Goal: Information Seeking & Learning: Learn about a topic

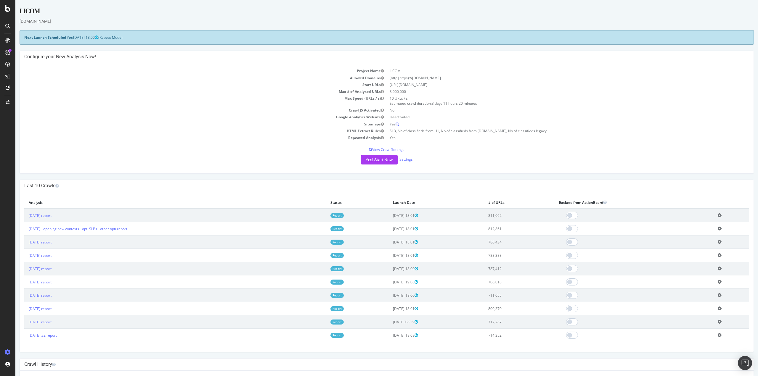
click at [342, 215] on link "Report" at bounding box center [336, 215] width 13 height 5
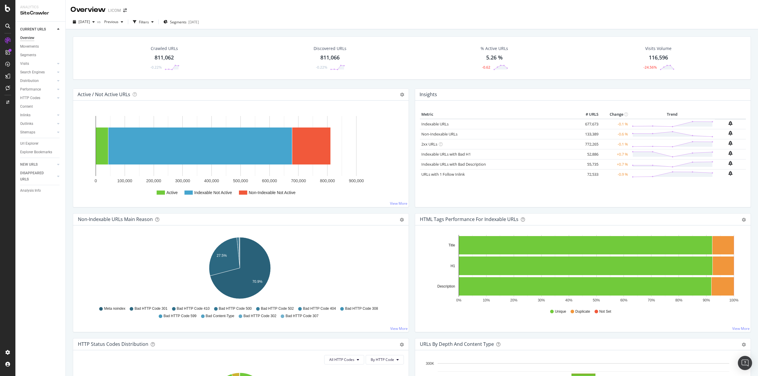
click at [29, 142] on div "Url Explorer" at bounding box center [29, 144] width 18 height 6
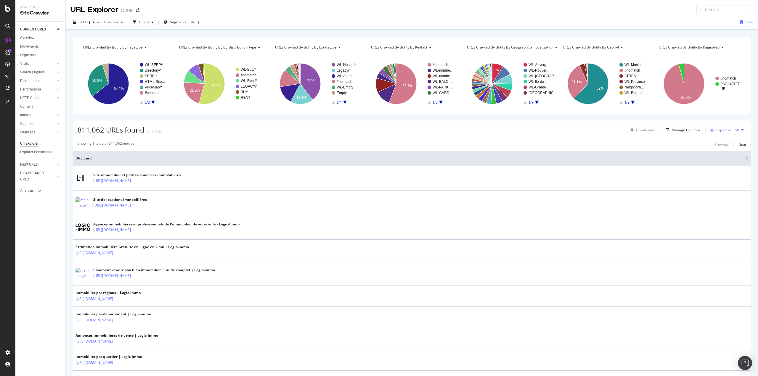
click at [683, 47] on span "URLs Crawled By Botify By paginated" at bounding box center [689, 47] width 61 height 5
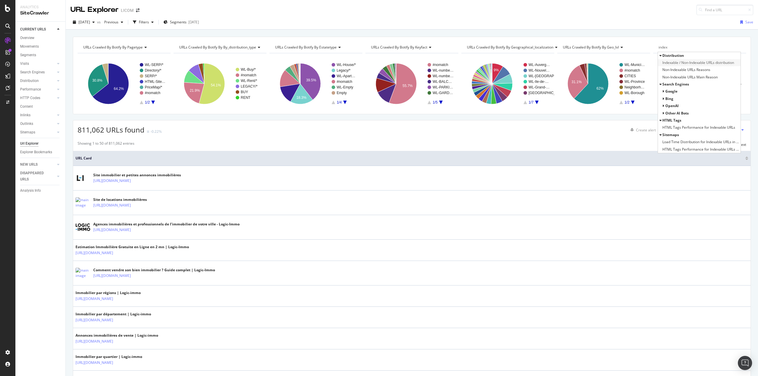
type input "index"
click at [680, 63] on span "Indexable / Non-Indexable URLs distribution" at bounding box center [698, 63] width 72 height 6
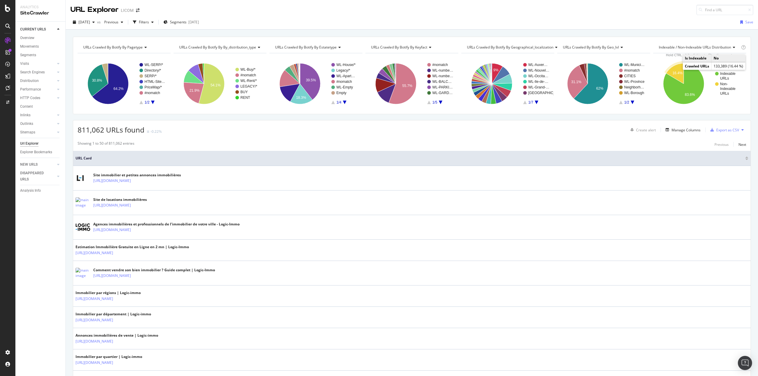
click at [675, 69] on icon "A chart." at bounding box center [674, 73] width 17 height 20
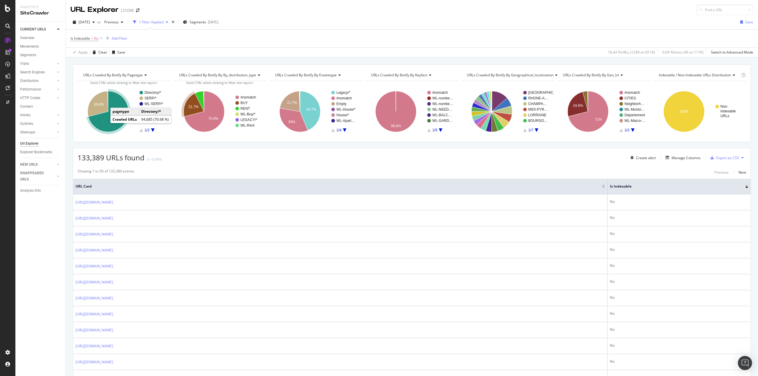
click at [113, 126] on icon "A chart." at bounding box center [108, 111] width 40 height 41
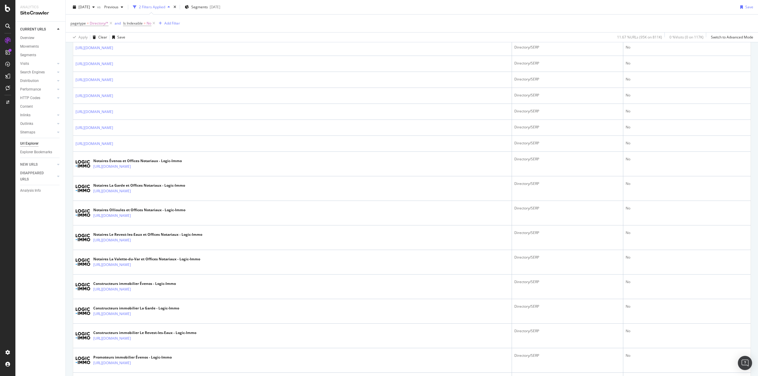
scroll to position [781, 0]
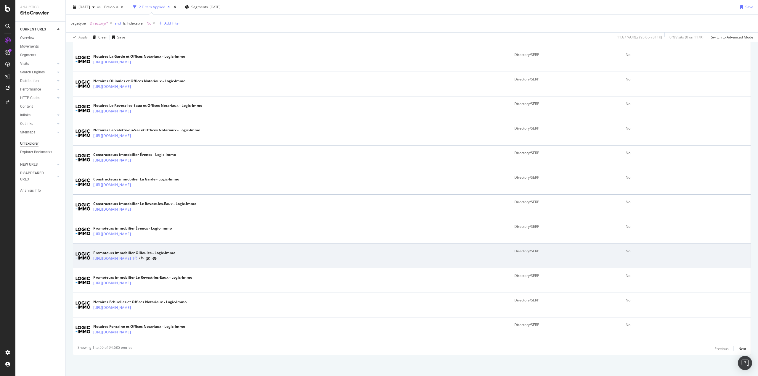
click at [137, 259] on icon at bounding box center [135, 259] width 4 height 4
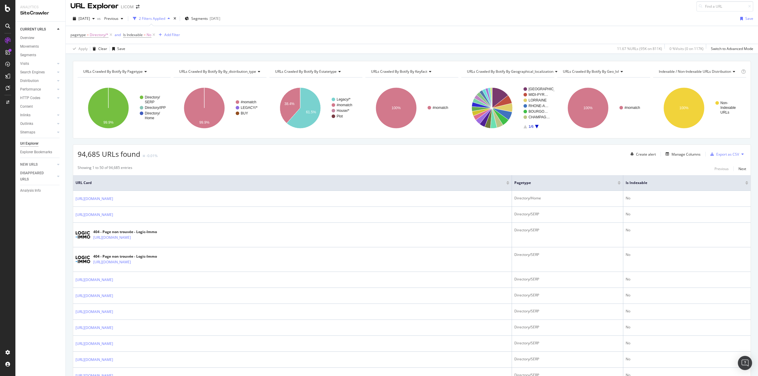
scroll to position [0, 0]
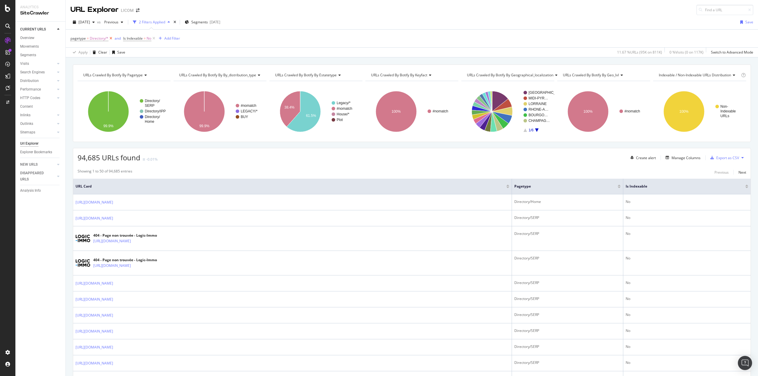
click at [111, 38] on icon at bounding box center [110, 39] width 5 height 6
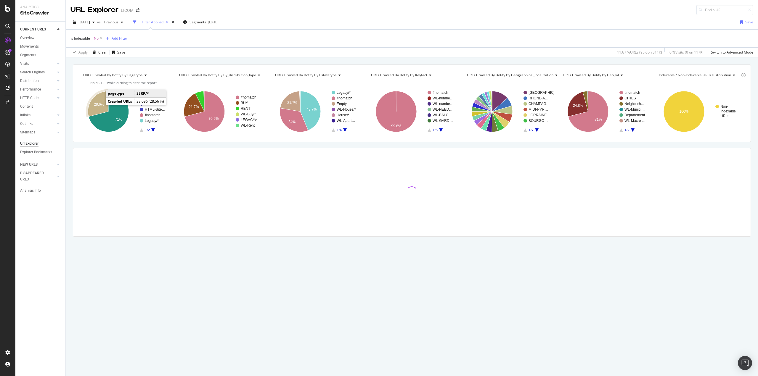
click at [98, 101] on icon "A chart." at bounding box center [98, 103] width 20 height 25
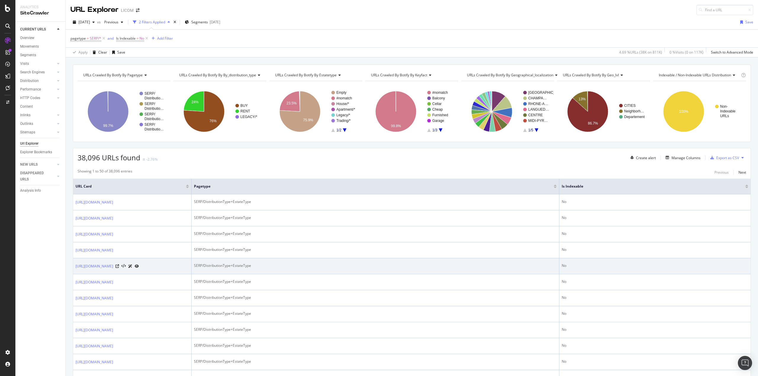
scroll to position [207, 0]
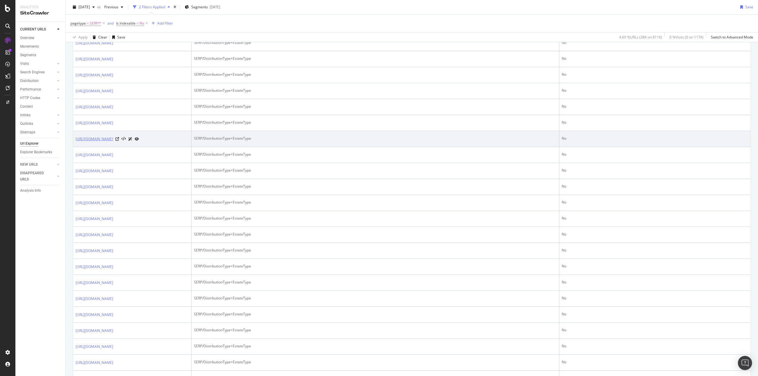
click at [113, 142] on link "https://www.logic-immo.com/bureau-lyon/location-bureau-lyon-tous-codes-postaux-…" at bounding box center [95, 139] width 38 height 6
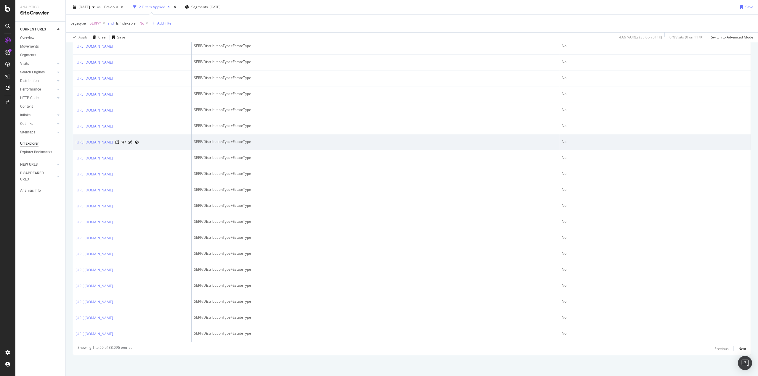
scroll to position [1052, 0]
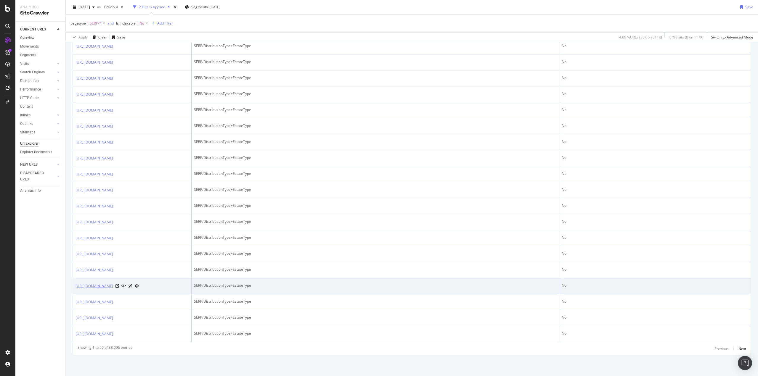
click at [113, 283] on link "https://www.logic-immo.com/villa-marseille/location-villa-marseille-tous-codes-…" at bounding box center [95, 286] width 38 height 6
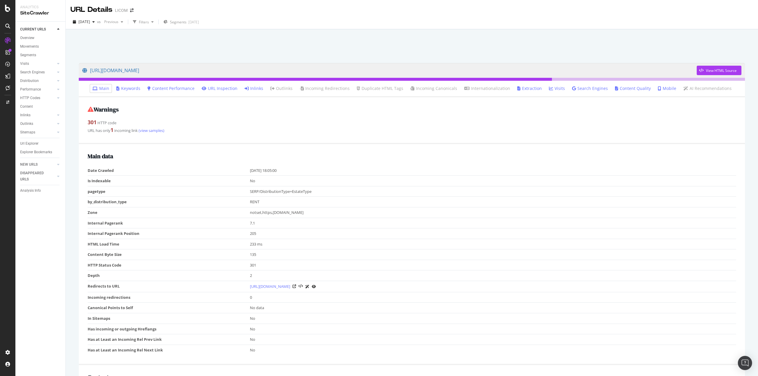
click at [255, 89] on link "Inlinks" at bounding box center [254, 89] width 19 height 6
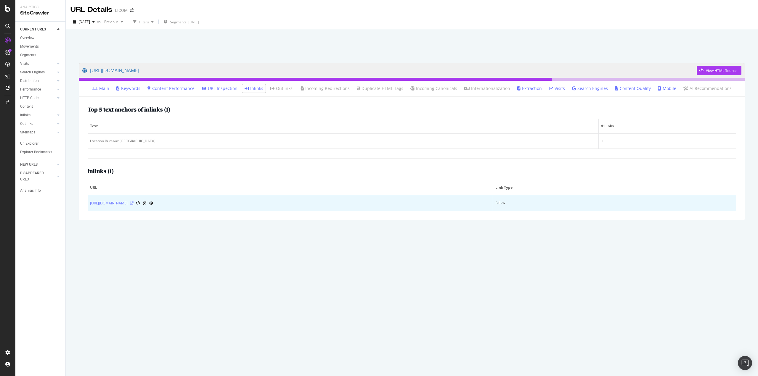
click at [134, 204] on icon at bounding box center [132, 204] width 4 height 4
drag, startPoint x: 179, startPoint y: 208, endPoint x: 90, endPoint y: 206, distance: 88.6
click at [90, 206] on td "[URL][DOMAIN_NAME]" at bounding box center [290, 203] width 405 height 16
copy link "[URL][DOMAIN_NAME]"
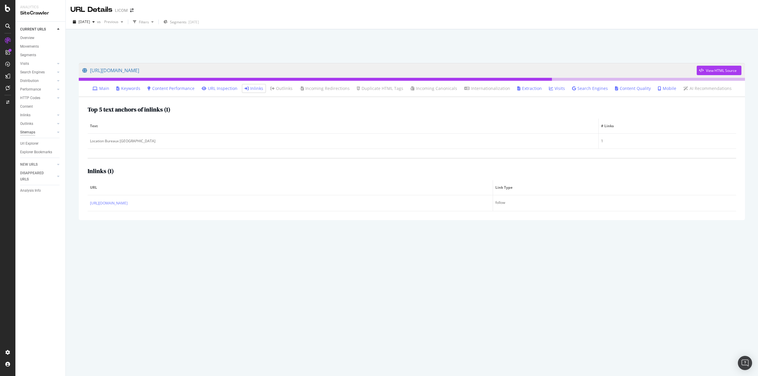
click at [30, 130] on div "Sitemaps" at bounding box center [27, 132] width 15 height 6
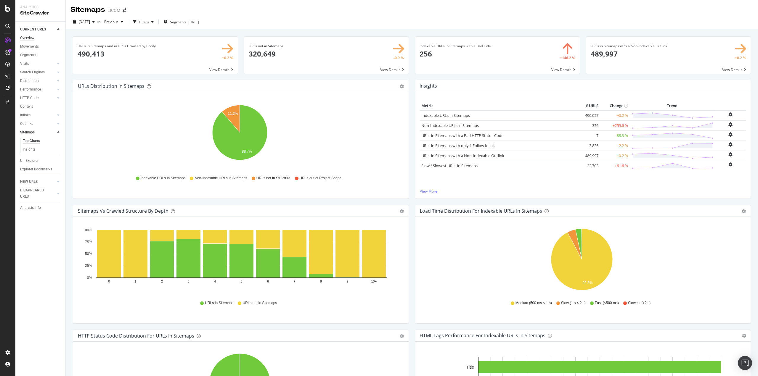
click at [28, 35] on div "Overview" at bounding box center [27, 38] width 14 height 6
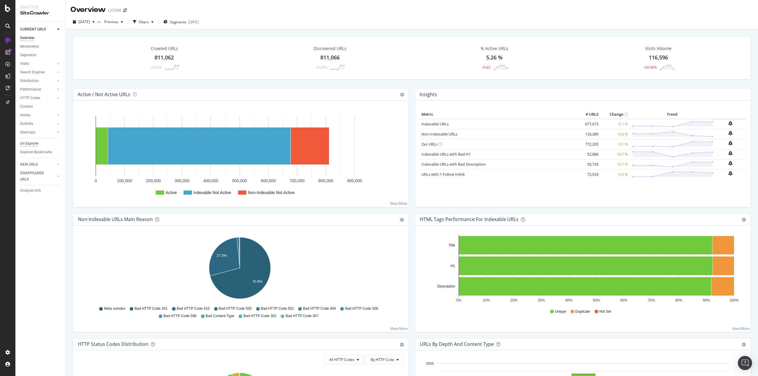
click at [33, 144] on div "Url Explorer" at bounding box center [29, 144] width 18 height 6
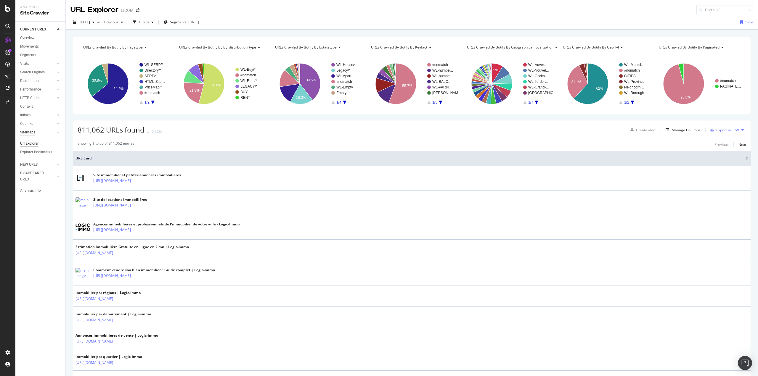
click at [30, 131] on div "Sitemaps" at bounding box center [27, 132] width 15 height 6
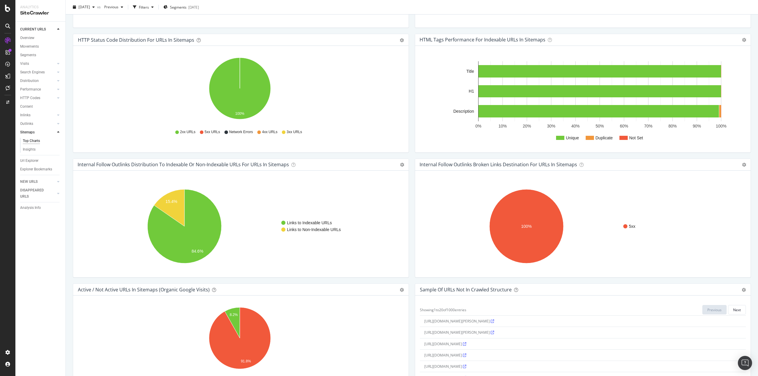
scroll to position [474, 0]
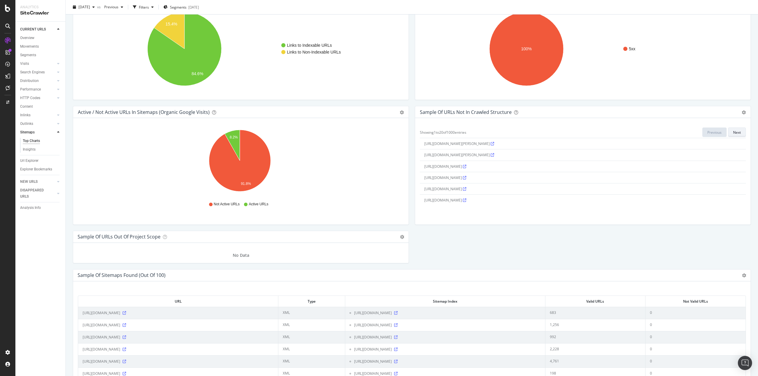
click at [735, 134] on div "Next" at bounding box center [737, 132] width 8 height 5
click at [466, 181] on icon at bounding box center [465, 182] width 4 height 4
click at [733, 130] on div "Next" at bounding box center [737, 132] width 8 height 5
click at [733, 131] on div "Next" at bounding box center [737, 132] width 8 height 5
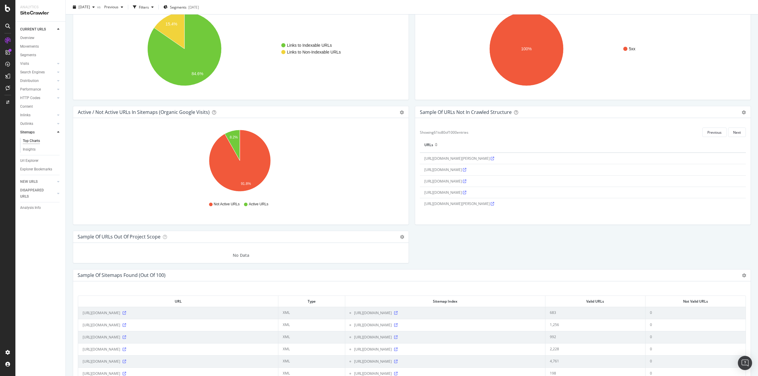
click at [733, 131] on div "Next" at bounding box center [737, 132] width 8 height 5
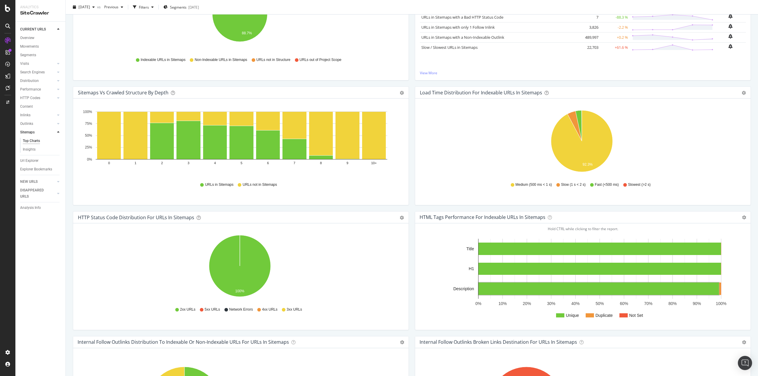
scroll to position [89, 0]
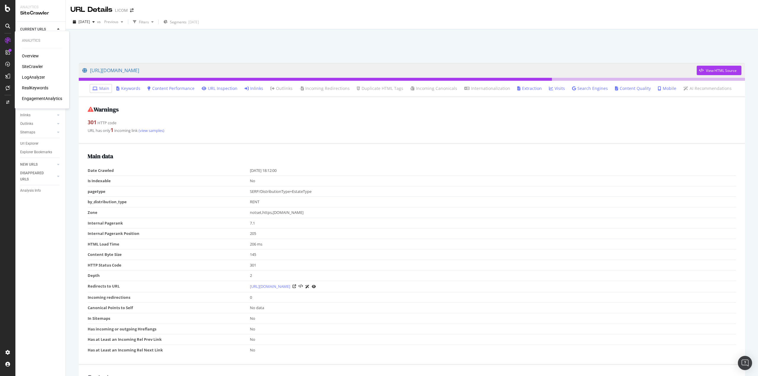
click at [33, 67] on div "SiteCrawler" at bounding box center [32, 67] width 21 height 6
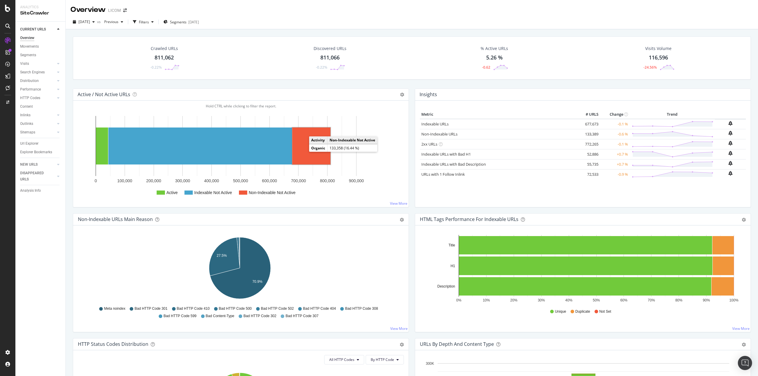
click at [306, 150] on rect "A chart." at bounding box center [311, 146] width 38 height 37
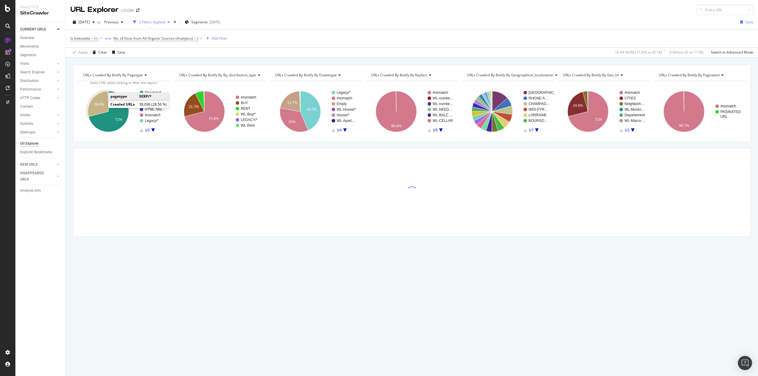
click at [102, 107] on text "28.6%" at bounding box center [99, 104] width 10 height 4
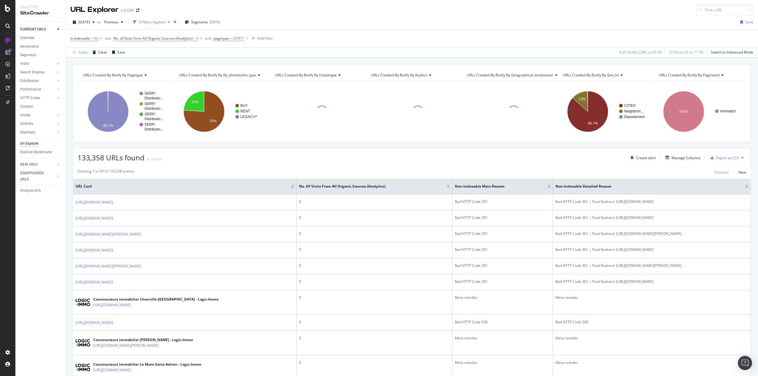
click at [589, 74] on span "URLs Crawled By Botify By geo_lvl" at bounding box center [591, 75] width 56 height 5
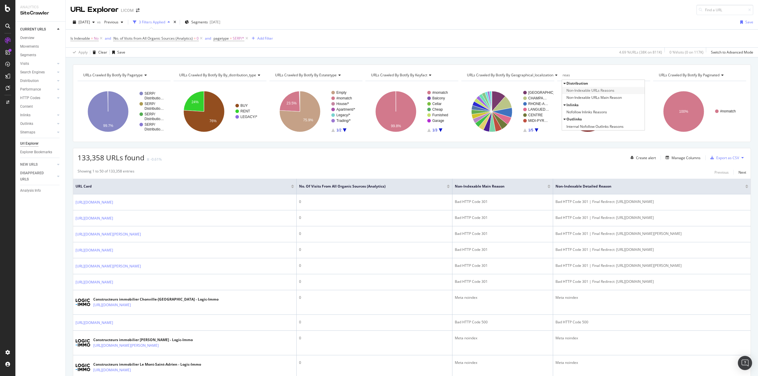
type input "reas"
click at [603, 92] on span "Non-Indexable URLs Reasons" at bounding box center [591, 91] width 48 height 6
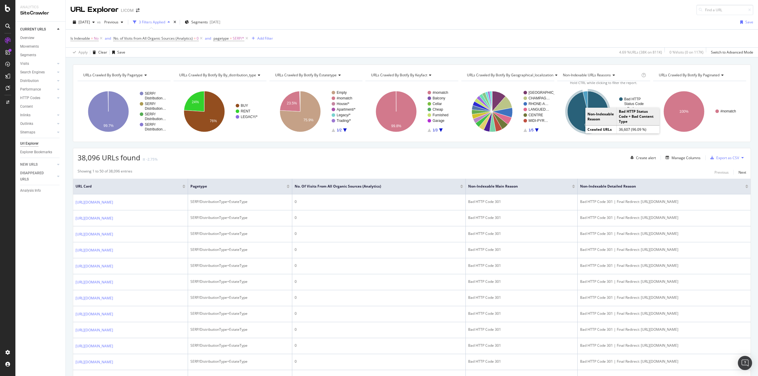
click at [581, 122] on icon "A chart." at bounding box center [587, 111] width 41 height 41
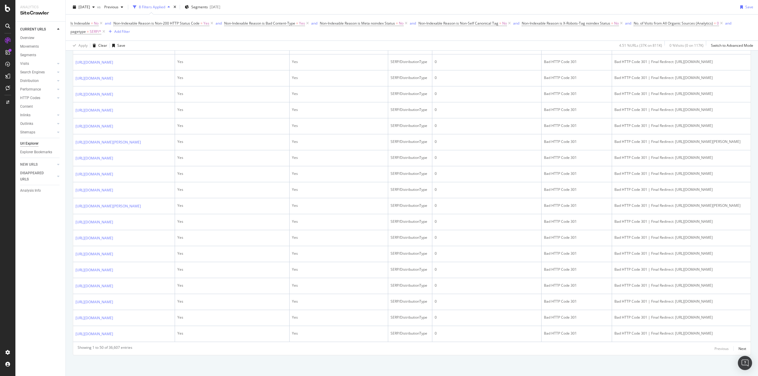
scroll to position [829, 0]
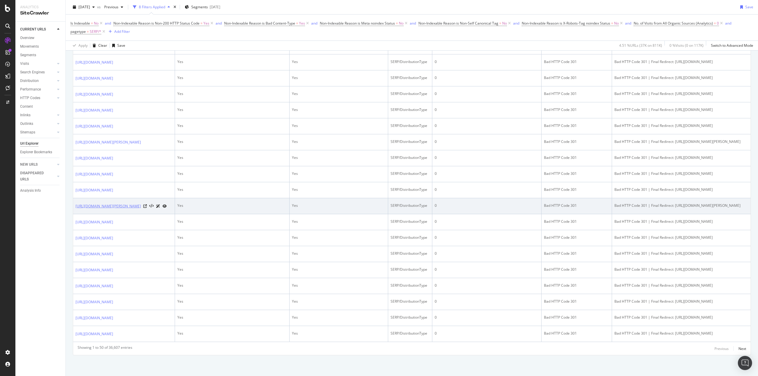
click at [130, 209] on link "https://www.logic-immo.com/annonces-immobilier-modene-84330-20625_2.html" at bounding box center [108, 206] width 65 height 6
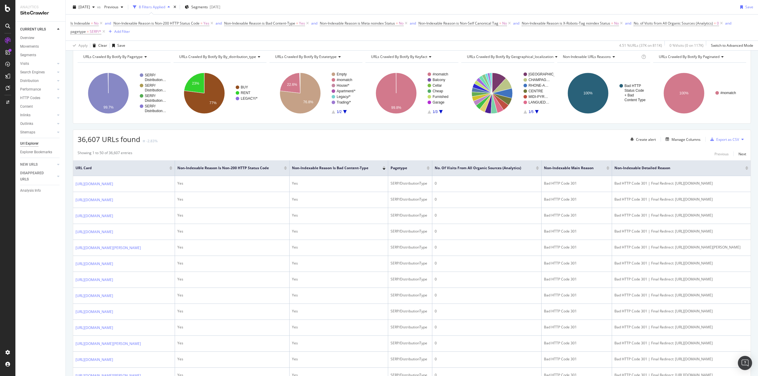
scroll to position [0, 0]
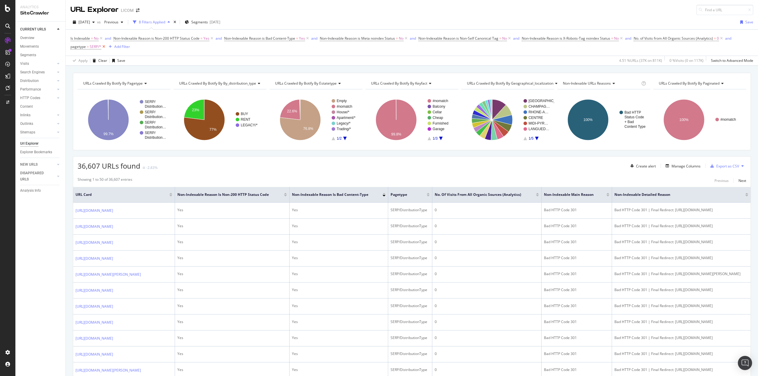
click at [102, 46] on icon at bounding box center [103, 47] width 5 height 6
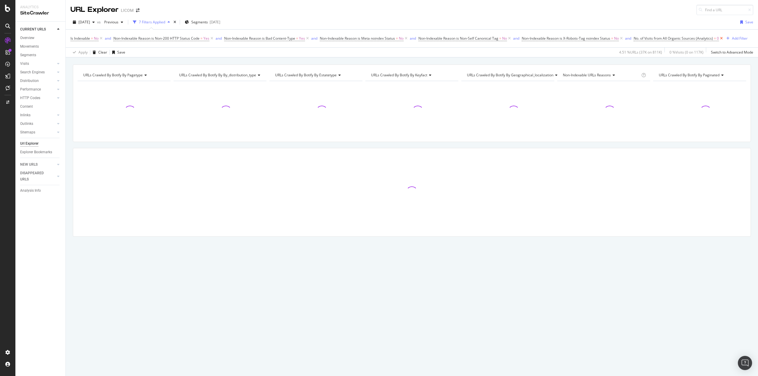
click at [724, 38] on icon at bounding box center [721, 39] width 5 height 6
click at [624, 38] on icon at bounding box center [621, 39] width 5 height 6
drag, startPoint x: 511, startPoint y: 39, endPoint x: 416, endPoint y: 40, distance: 95.7
click at [512, 39] on icon at bounding box center [509, 39] width 5 height 6
click at [408, 37] on icon at bounding box center [406, 39] width 5 height 6
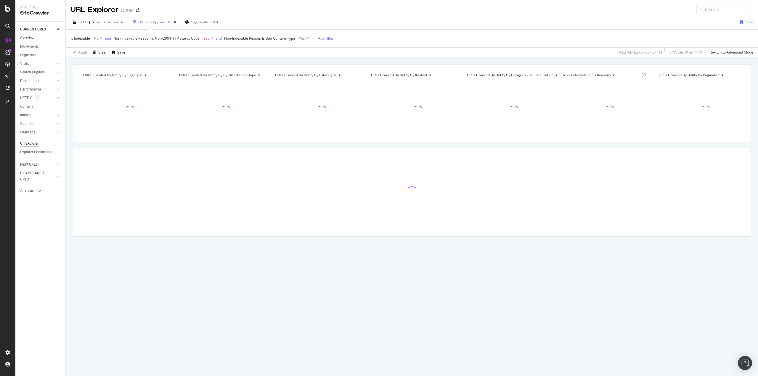
click at [309, 38] on icon at bounding box center [307, 39] width 5 height 6
click at [214, 38] on icon at bounding box center [211, 39] width 5 height 6
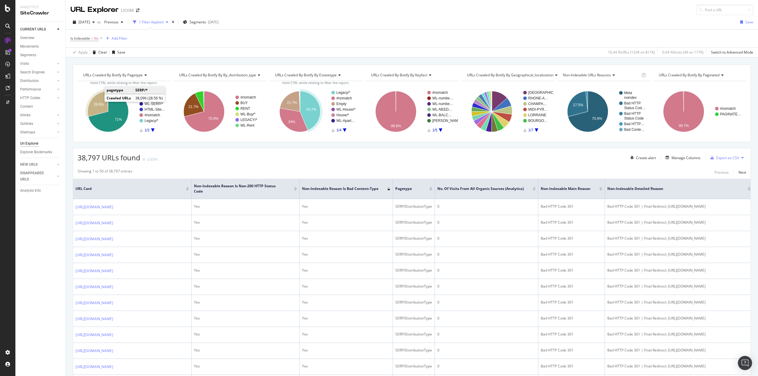
click at [97, 97] on icon "A chart." at bounding box center [98, 103] width 20 height 25
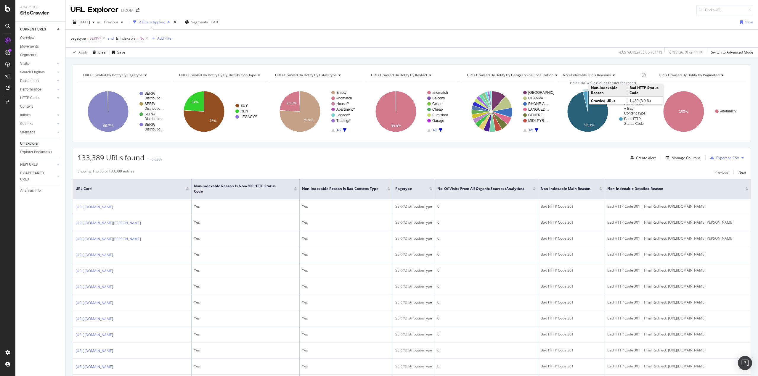
click at [583, 97] on icon "A chart." at bounding box center [585, 101] width 5 height 20
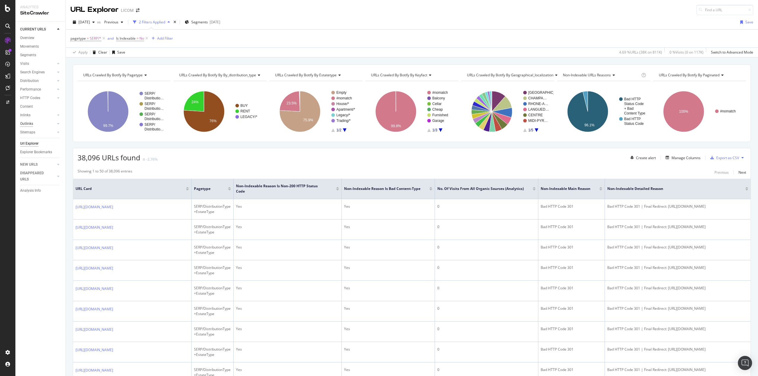
click at [33, 123] on div "Outlinks" at bounding box center [26, 124] width 13 height 6
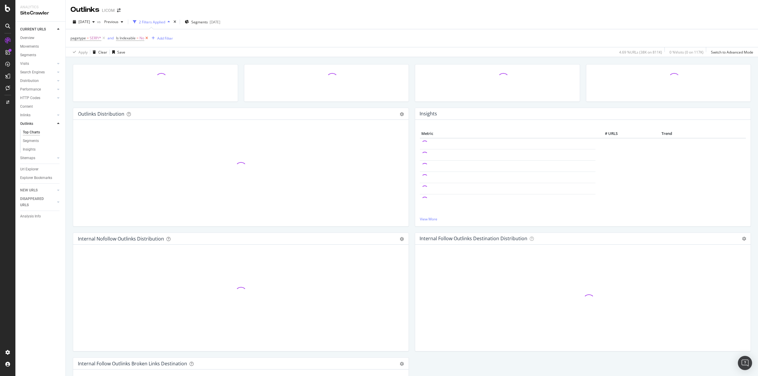
click at [149, 37] on icon at bounding box center [146, 38] width 5 height 6
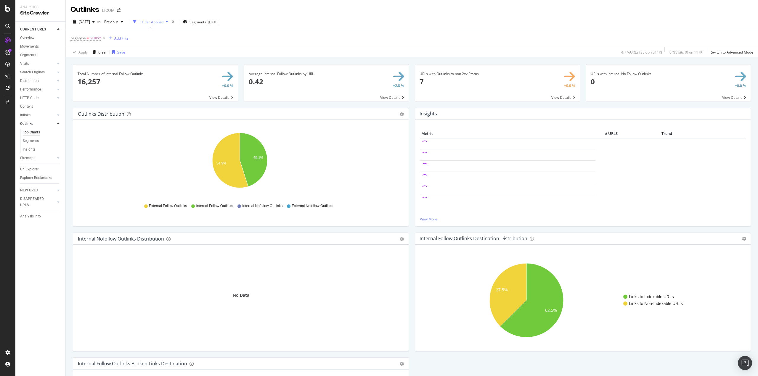
drag, startPoint x: 105, startPoint y: 37, endPoint x: 124, endPoint y: 47, distance: 20.8
click at [105, 37] on icon at bounding box center [103, 38] width 5 height 6
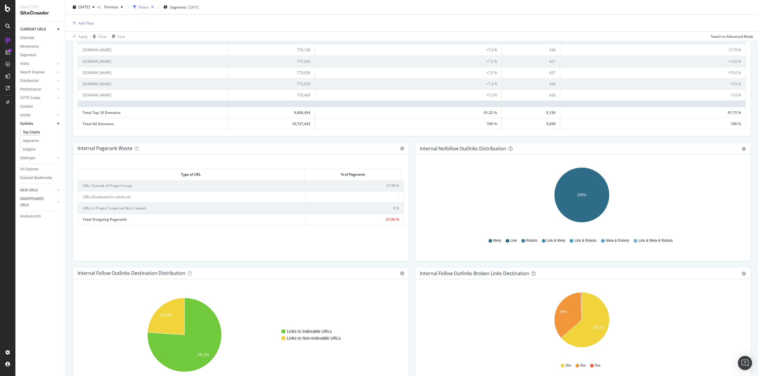
scroll to position [140, 0]
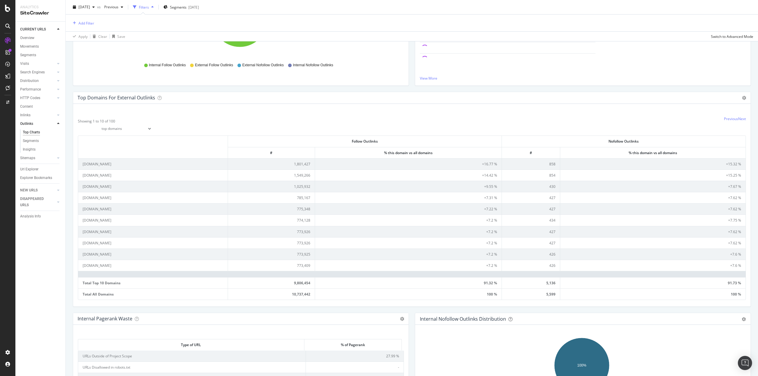
click at [124, 129] on select "top domains top subdomains" at bounding box center [115, 129] width 74 height 10
select select "links/top/subdomains"
click at [78, 124] on select "top domains top subdomains" at bounding box center [115, 129] width 74 height 10
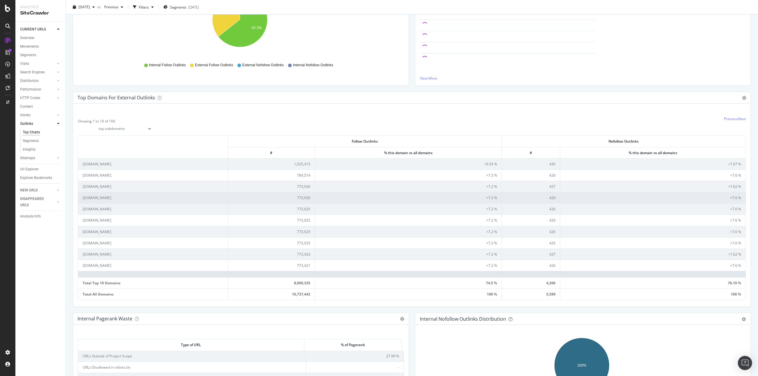
scroll to position [143, 0]
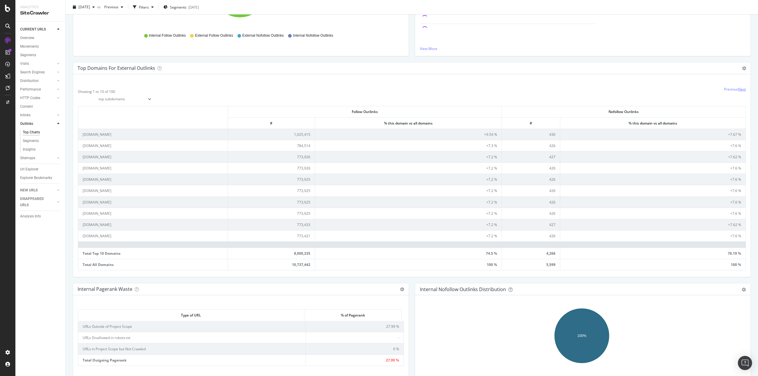
click at [738, 90] on link "Next" at bounding box center [742, 89] width 8 height 5
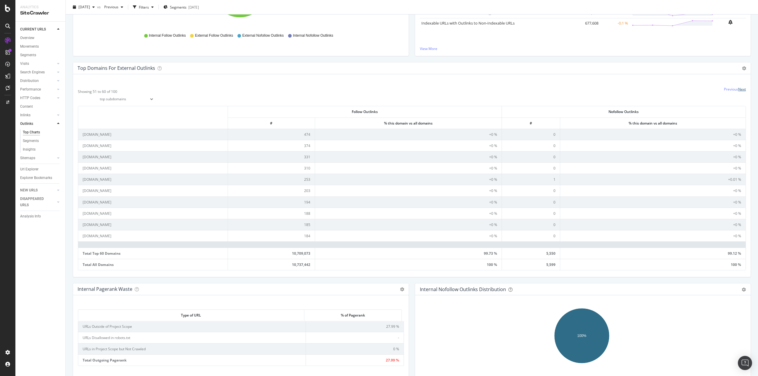
click at [738, 90] on link "Next" at bounding box center [742, 89] width 8 height 5
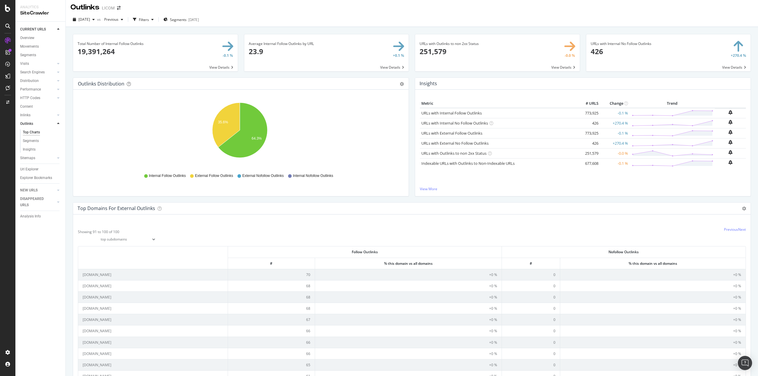
scroll to position [0, 0]
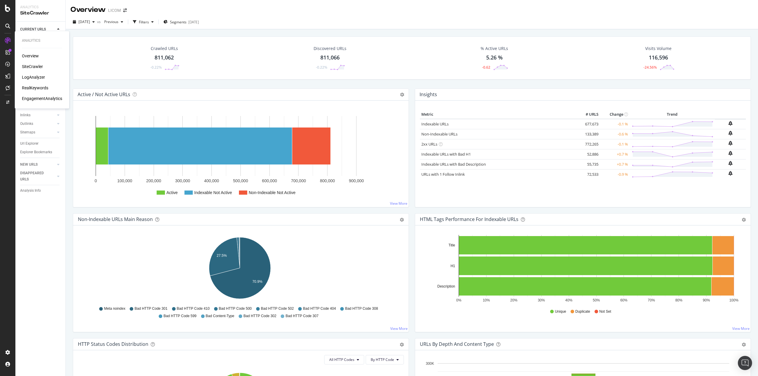
click at [37, 80] on div "LogAnalyzer" at bounding box center [33, 77] width 23 height 6
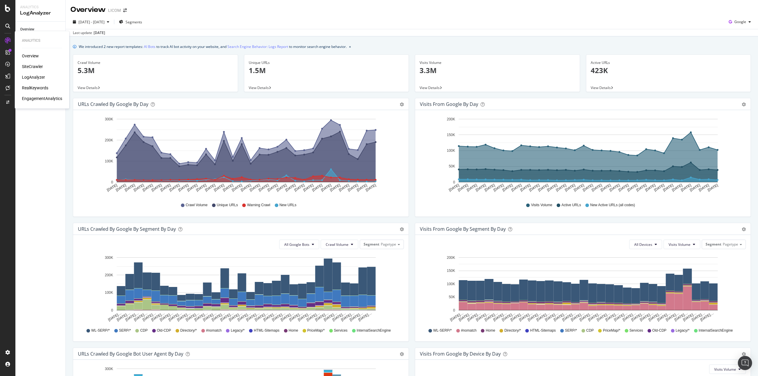
click at [30, 66] on div "SiteCrawler" at bounding box center [32, 67] width 21 height 6
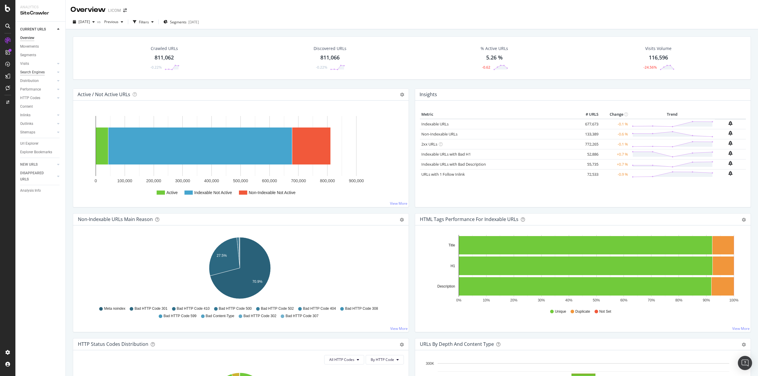
click at [31, 73] on div "Search Engines" at bounding box center [32, 72] width 25 height 6
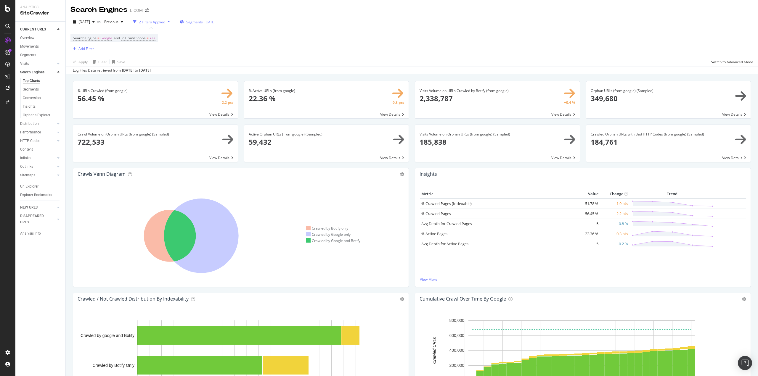
click at [215, 21] on div "[DATE]" at bounding box center [210, 22] width 11 height 5
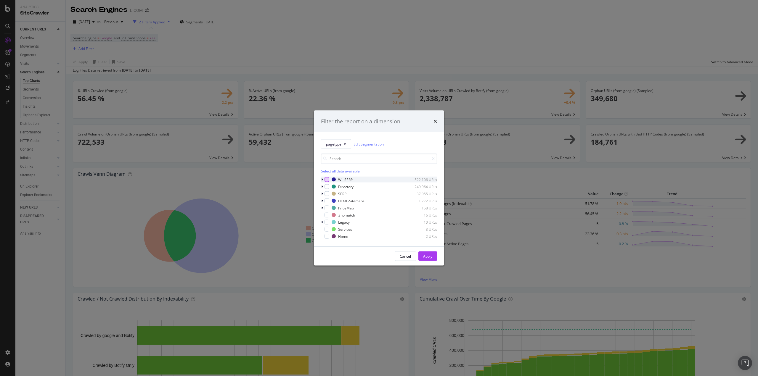
click at [327, 179] on div "modal" at bounding box center [327, 179] width 5 height 5
click at [426, 259] on div "Apply" at bounding box center [427, 256] width 9 height 9
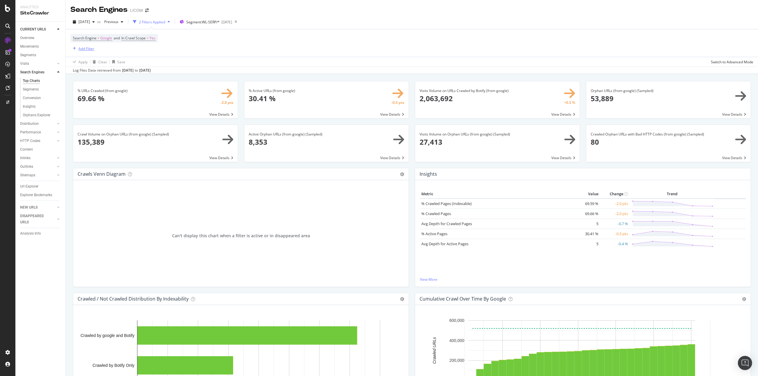
click at [83, 48] on div "Add Filter" at bounding box center [86, 48] width 16 height 5
drag, startPoint x: 100, startPoint y: 49, endPoint x: 67, endPoint y: 48, distance: 33.2
click at [67, 48] on body "Analytics SiteCrawler CURRENT URLS Overview Movements Segments Visits Analysis …" at bounding box center [379, 188] width 758 height 376
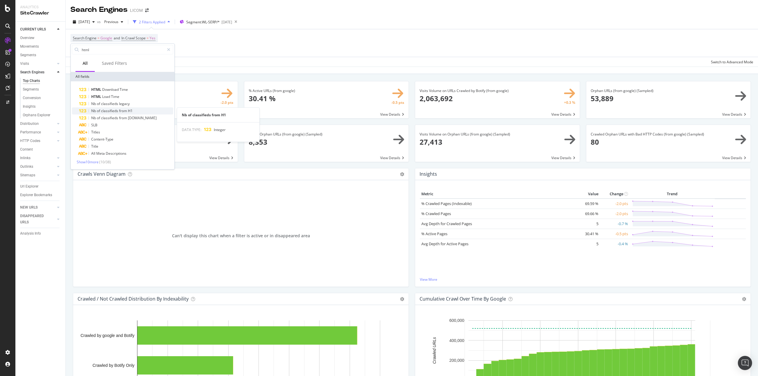
type input "html"
click at [121, 111] on span "from" at bounding box center [123, 110] width 9 height 5
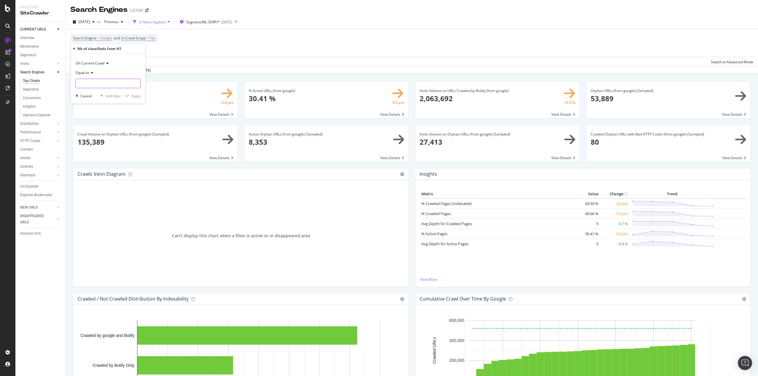
click at [86, 84] on input "number" at bounding box center [108, 83] width 65 height 9
click at [89, 74] on span "Equal to" at bounding box center [82, 72] width 13 height 5
click at [92, 100] on span "Less than" at bounding box center [86, 100] width 16 height 5
click at [92, 88] on input "number" at bounding box center [108, 83] width 65 height 9
type input "2"
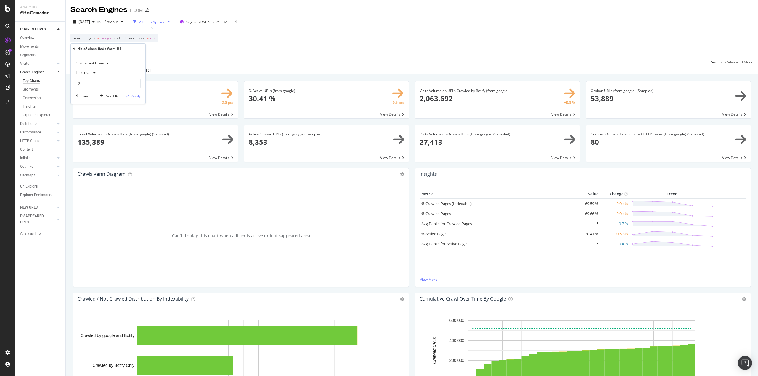
click at [134, 95] on div "Apply" at bounding box center [135, 96] width 9 height 5
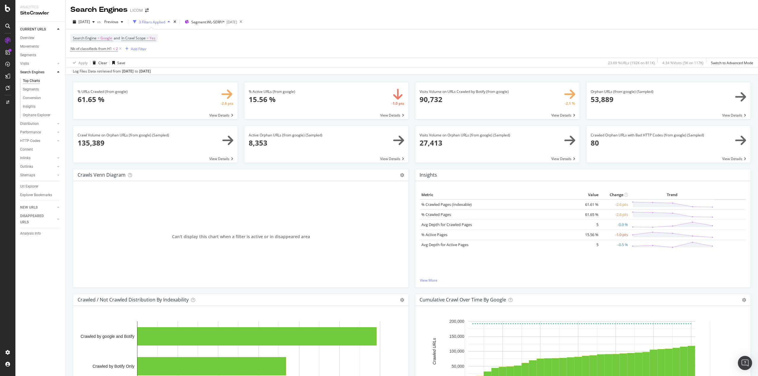
click at [389, 159] on span at bounding box center [326, 144] width 165 height 37
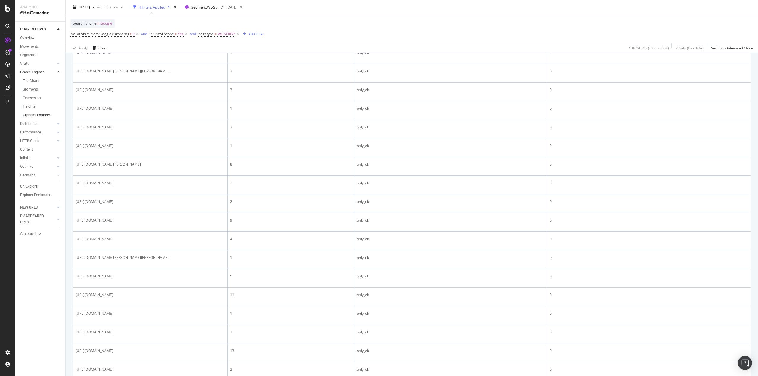
scroll to position [385, 0]
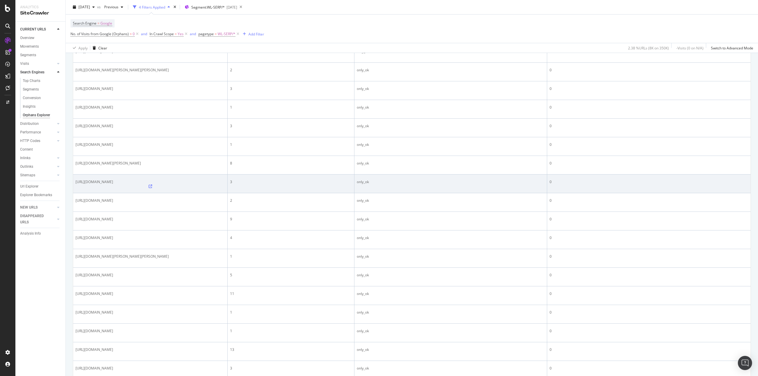
click at [152, 188] on icon at bounding box center [151, 187] width 4 height 4
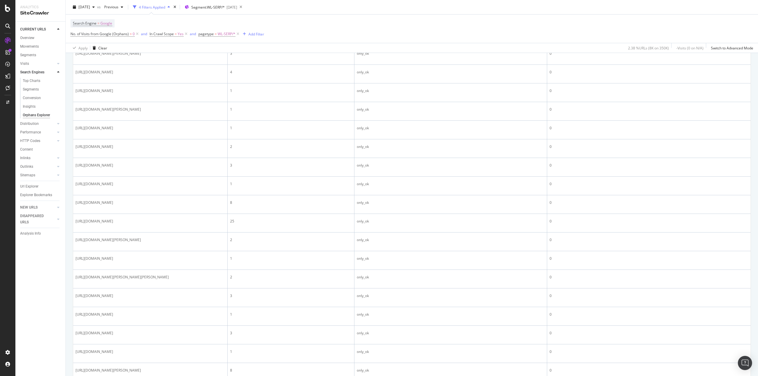
scroll to position [0, 0]
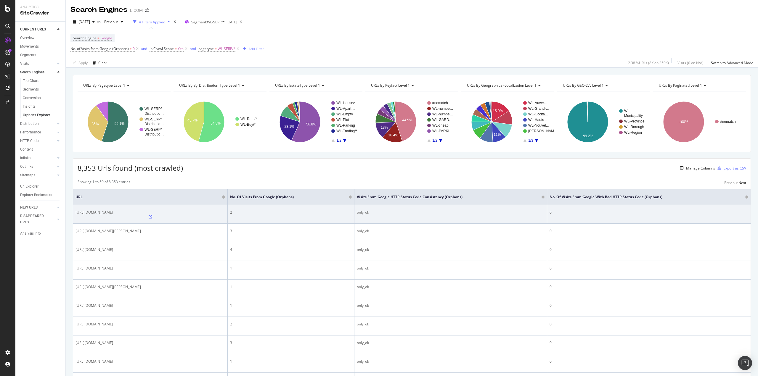
click at [152, 215] on icon at bounding box center [151, 217] width 4 height 4
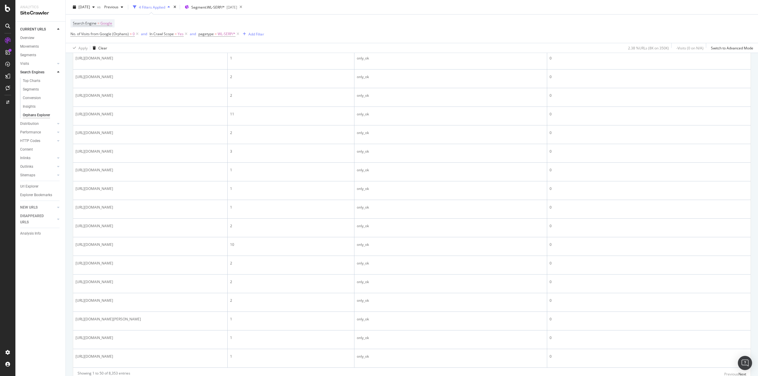
scroll to position [879, 0]
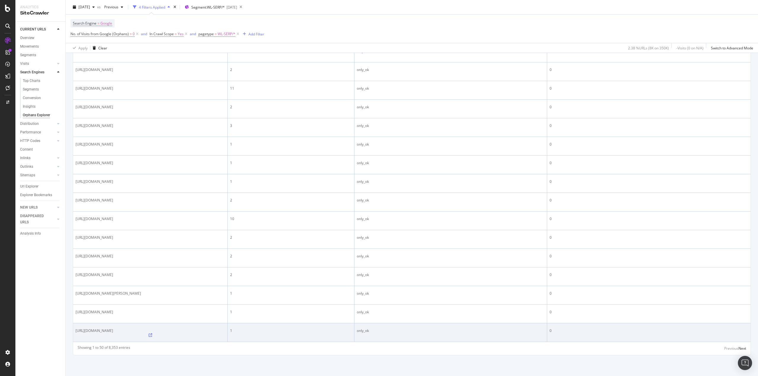
click at [152, 334] on icon at bounding box center [151, 336] width 4 height 4
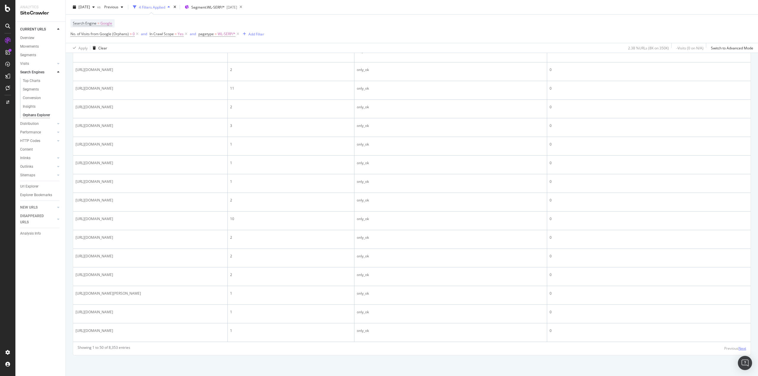
click at [740, 348] on div "Next" at bounding box center [743, 348] width 8 height 5
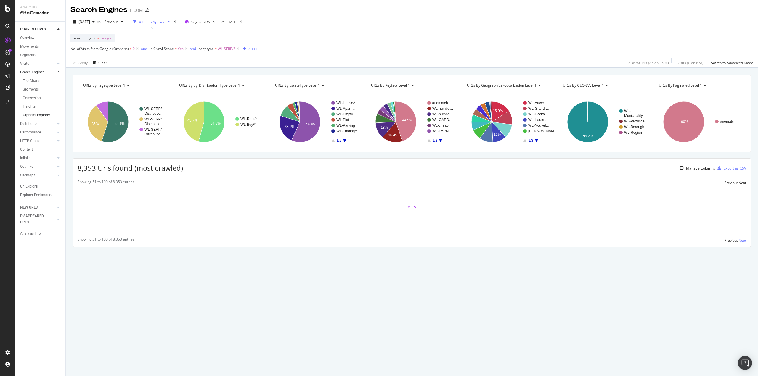
scroll to position [0, 0]
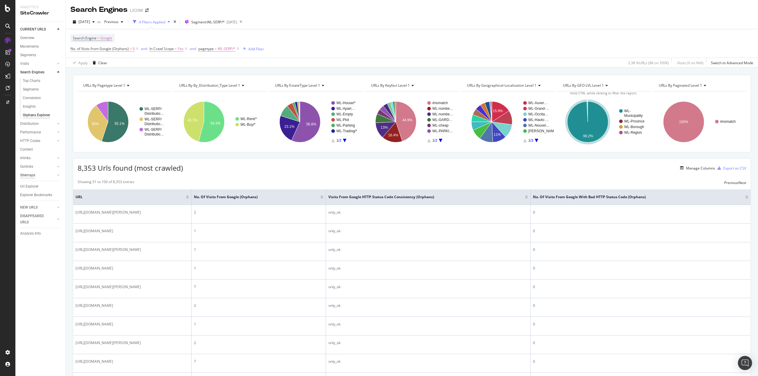
click at [31, 174] on div "Sitemaps" at bounding box center [27, 175] width 15 height 6
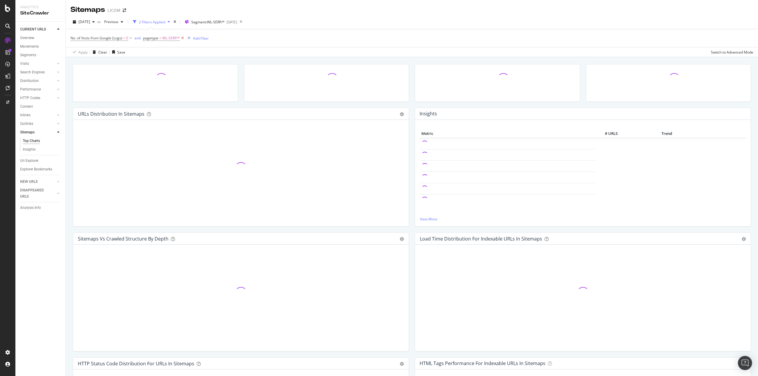
click at [183, 38] on icon at bounding box center [182, 38] width 5 height 6
click at [243, 21] on icon at bounding box center [238, 22] width 7 height 8
click at [131, 38] on icon at bounding box center [130, 38] width 5 height 6
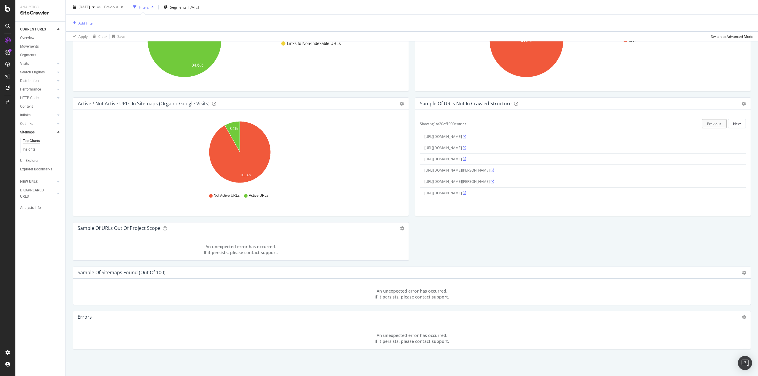
scroll to position [173, 0]
click at [733, 123] on div "Next" at bounding box center [737, 123] width 8 height 5
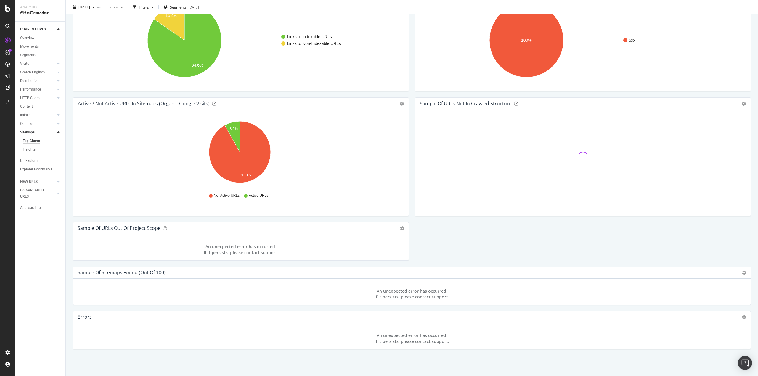
scroll to position [482, 0]
click at [733, 123] on div "Next" at bounding box center [737, 123] width 8 height 5
click at [733, 124] on div "Next" at bounding box center [737, 123] width 8 height 5
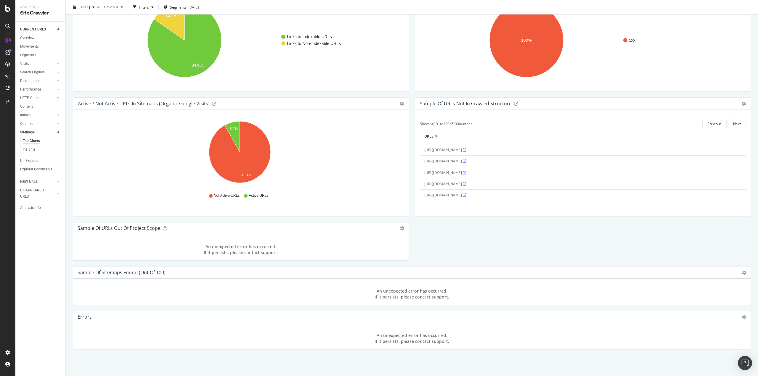
click at [466, 172] on icon at bounding box center [465, 173] width 4 height 4
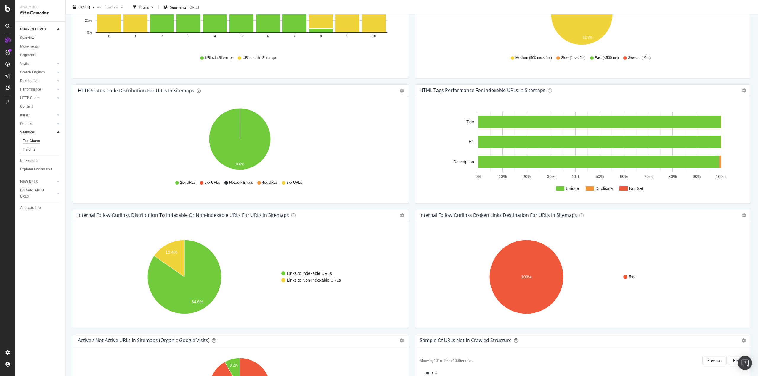
scroll to position [0, 0]
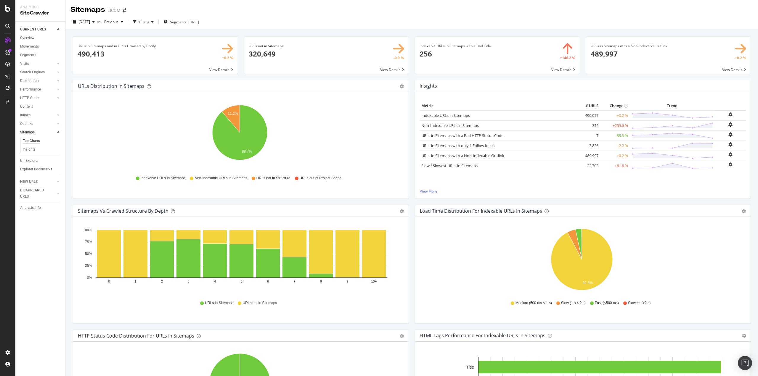
click at [396, 71] on span at bounding box center [326, 55] width 165 height 37
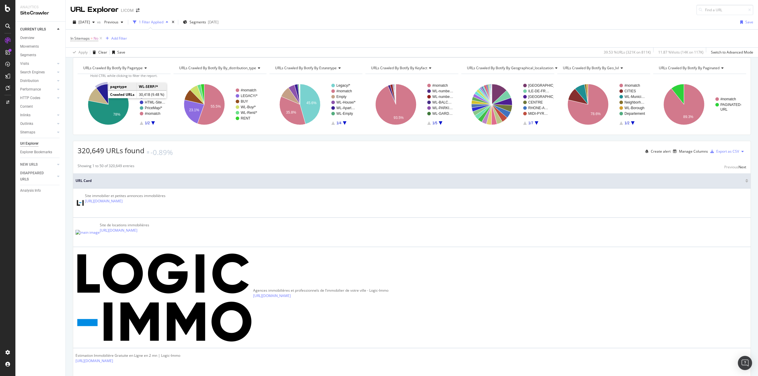
click at [104, 95] on icon "A chart." at bounding box center [102, 94] width 12 height 20
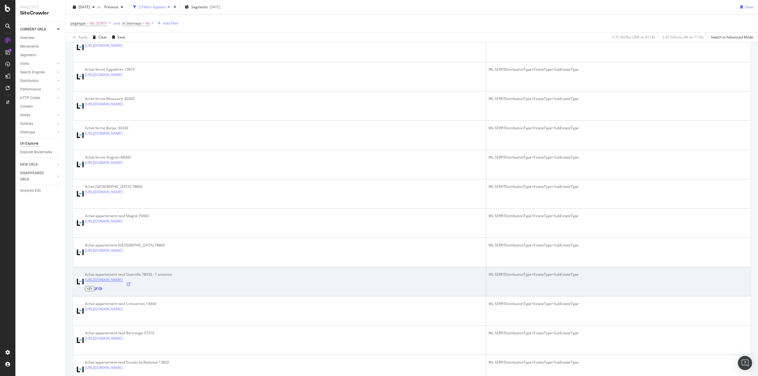
scroll to position [563, 0]
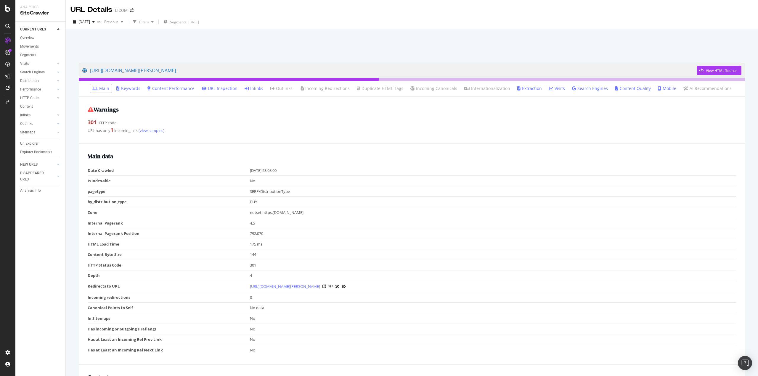
click at [255, 89] on link "Inlinks" at bounding box center [254, 89] width 19 height 6
